Goal: Task Accomplishment & Management: Manage account settings

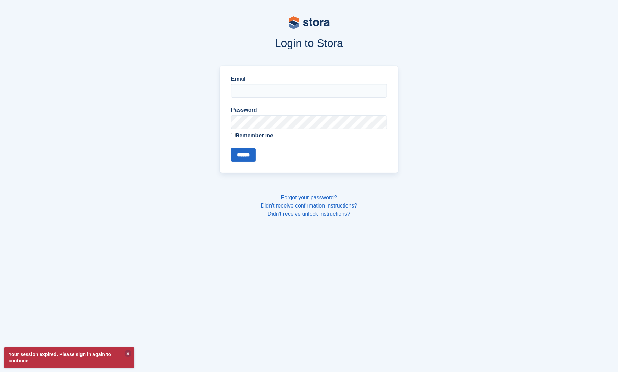
type input "**********"
click at [255, 158] on input "******" at bounding box center [243, 155] width 25 height 14
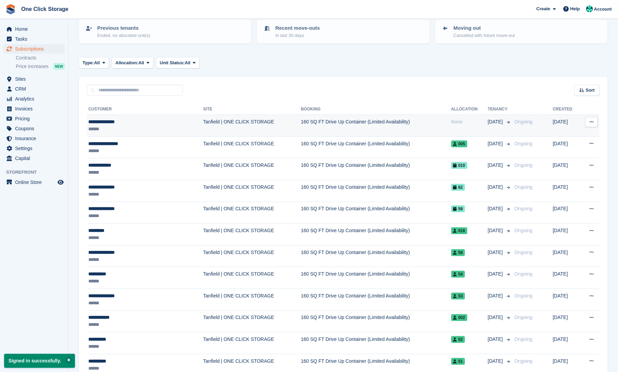
scroll to position [95, 0]
